Goal: Task Accomplishment & Management: Manage account settings

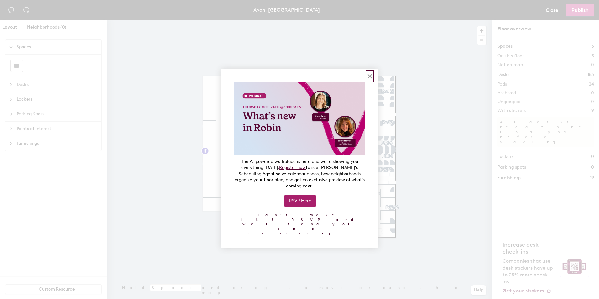
click at [369, 73] on button "×" at bounding box center [370, 76] width 6 height 10
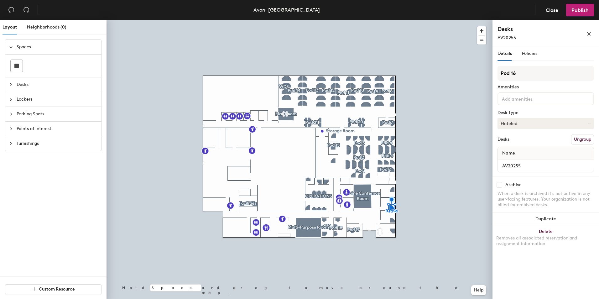
click at [520, 127] on button "Hoteled" at bounding box center [546, 123] width 97 height 11
click at [519, 142] on div "Assigned" at bounding box center [529, 142] width 63 height 9
click at [575, 13] on button "Publish" at bounding box center [580, 10] width 28 height 13
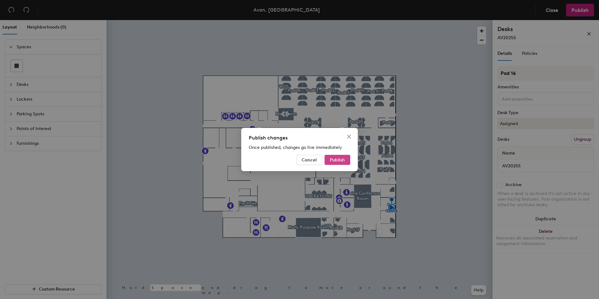
click at [338, 160] on span "Publish" at bounding box center [337, 159] width 15 height 5
